Goal: Task Accomplishment & Management: Manage account settings

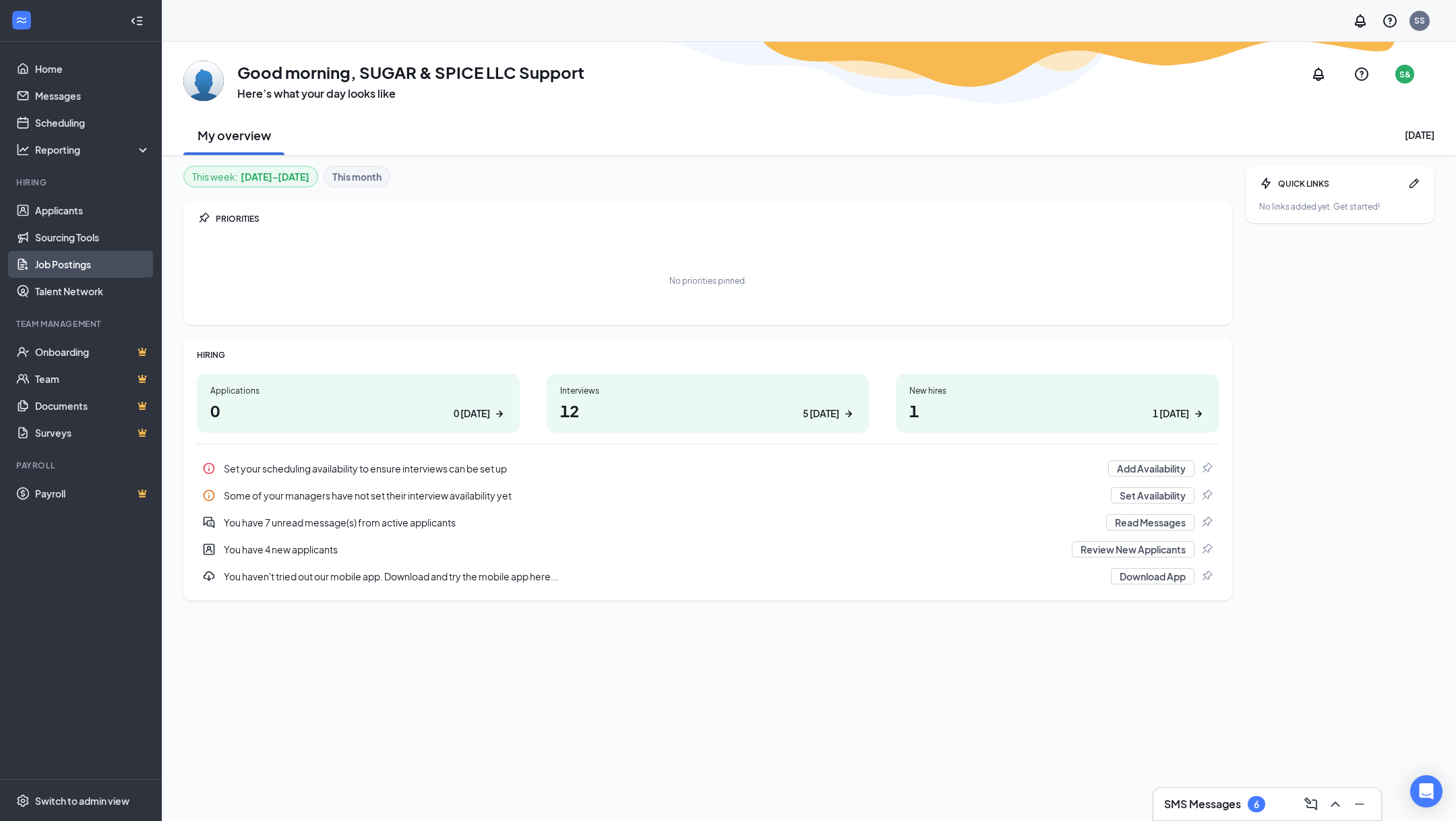
click at [97, 255] on link "Job Postings" at bounding box center [93, 264] width 115 height 27
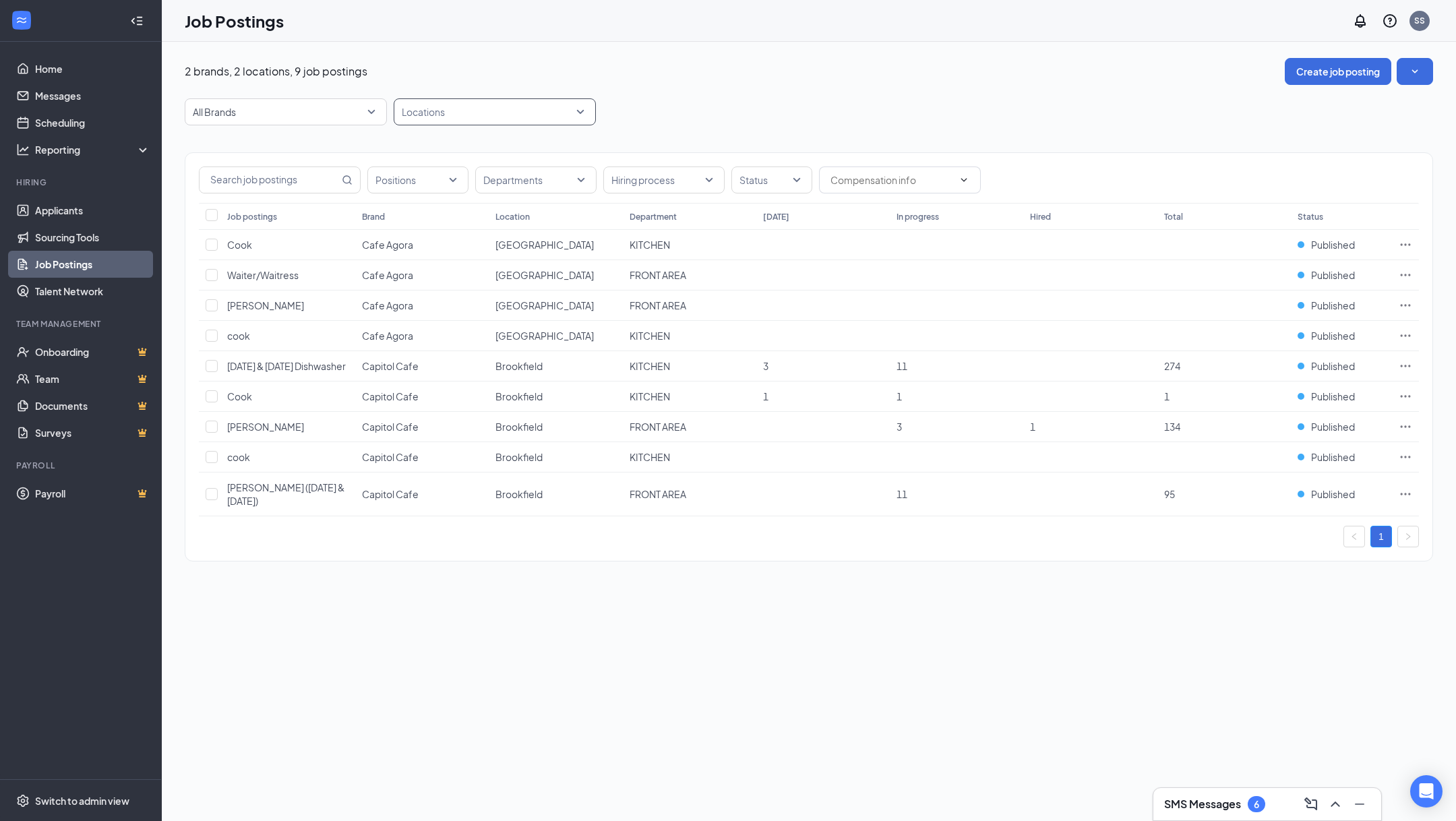
click at [450, 119] on div at bounding box center [488, 112] width 182 height 21
click at [455, 215] on div "Menomonee Falls" at bounding box center [472, 210] width 98 height 15
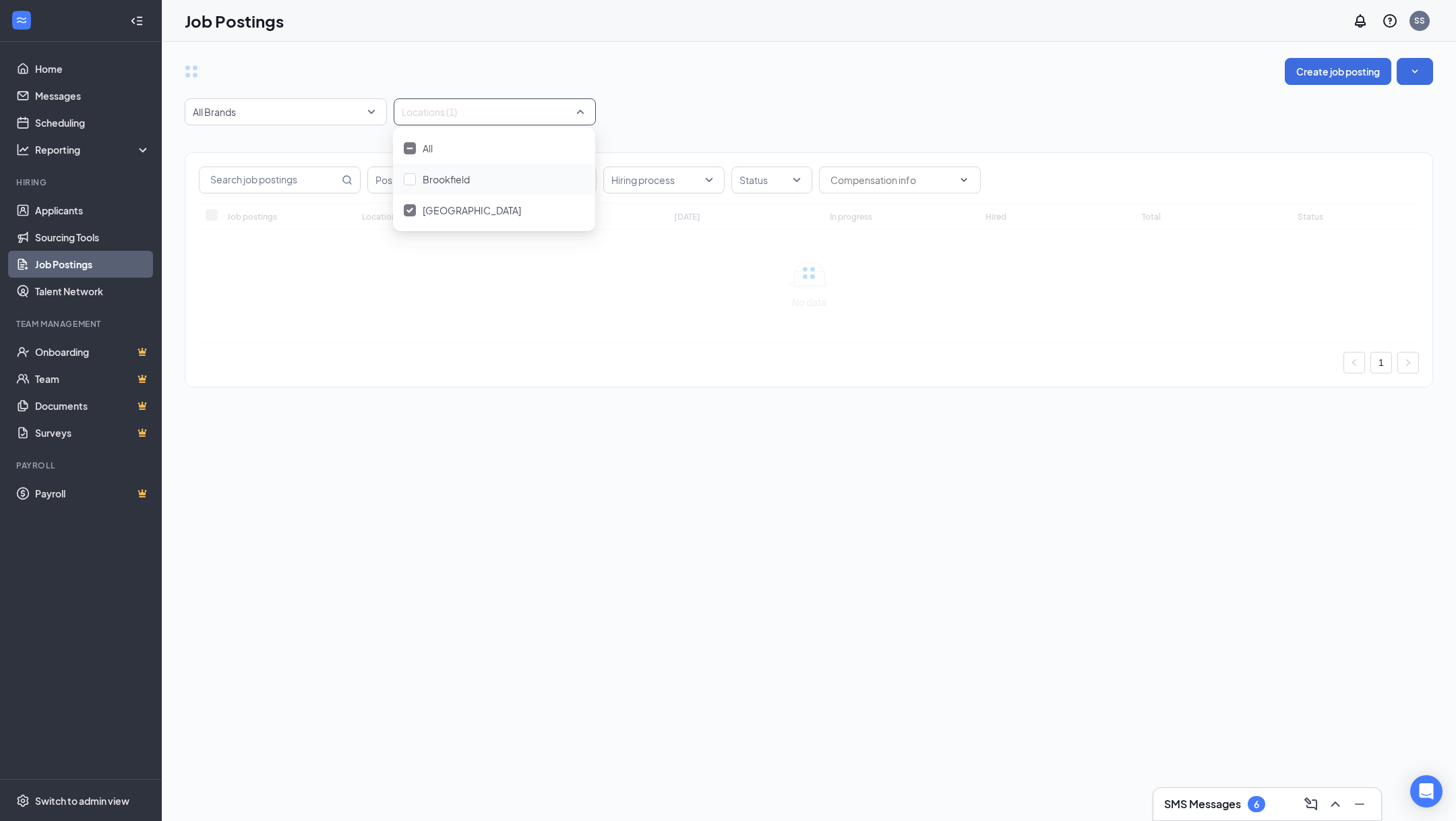
click at [725, 145] on div "Positions Departments Hiring process Status Job postings Location Department To…" at bounding box center [809, 262] width 1249 height 276
